Goal: Task Accomplishment & Management: Use online tool/utility

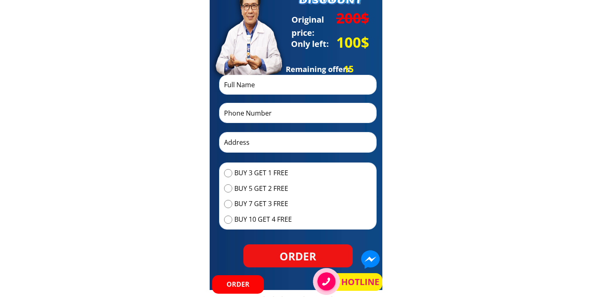
scroll to position [3496, 0]
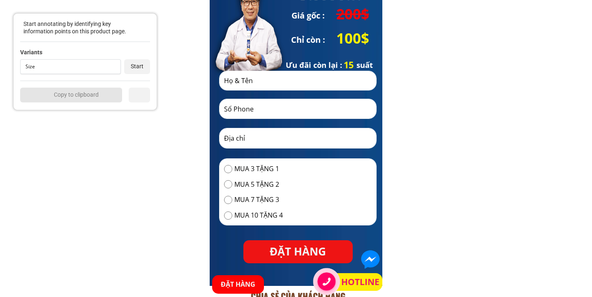
click at [55, 67] on div "Size" at bounding box center [68, 66] width 87 height 5
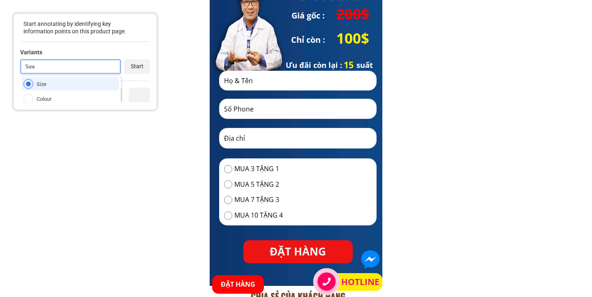
scroll to position [47, 0]
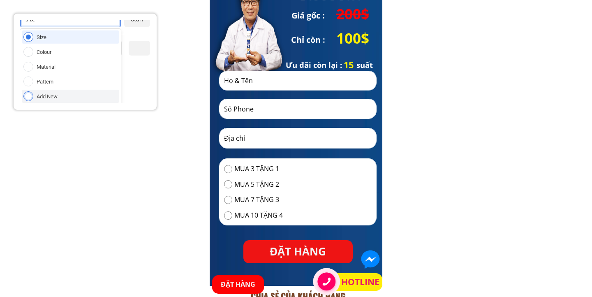
click at [54, 92] on div "Add New" at bounding box center [70, 96] width 97 height 13
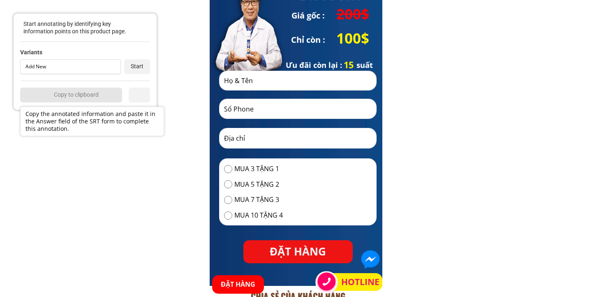
scroll to position [0, 0]
click at [140, 62] on div "Start" at bounding box center [137, 66] width 26 height 15
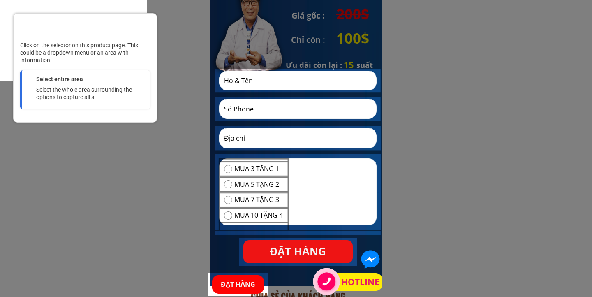
click at [50, 31] on div at bounding box center [51, 31] width 7 height 7
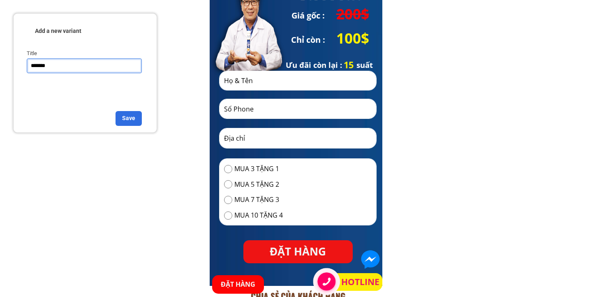
type input "********"
click at [121, 120] on div "Save" at bounding box center [129, 118] width 26 height 15
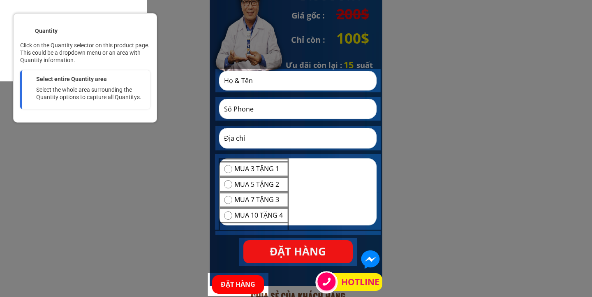
click at [305, 173] on div at bounding box center [297, 191] width 167 height 77
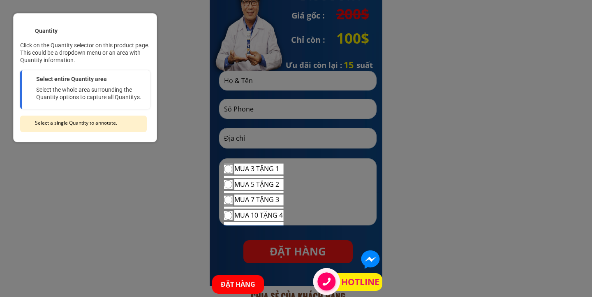
click at [273, 169] on div at bounding box center [258, 169] width 51 height 12
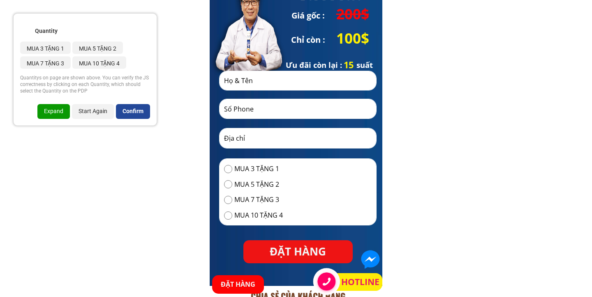
click at [134, 114] on div "Confirm" at bounding box center [133, 111] width 34 height 15
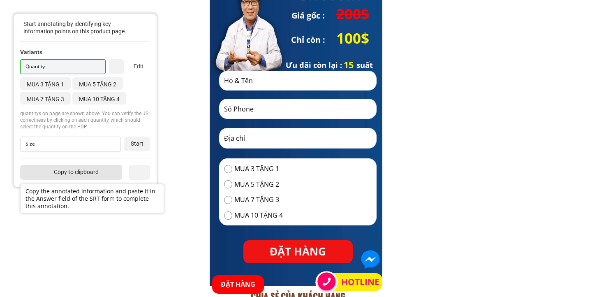
click at [99, 175] on div "Copy to clipboard" at bounding box center [71, 172] width 102 height 15
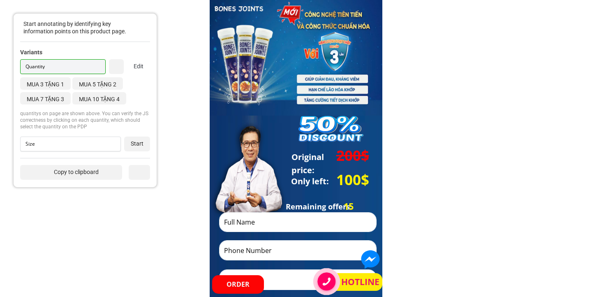
scroll to position [3348, 0]
